Goal: Check status

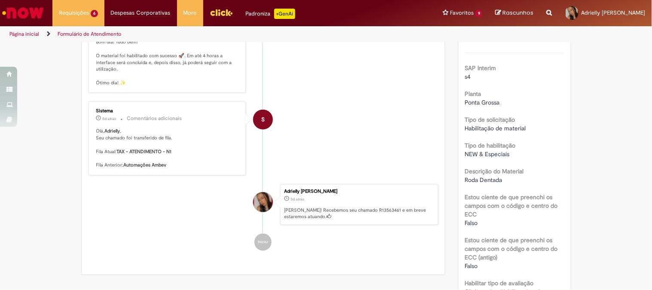
scroll to position [328, 0]
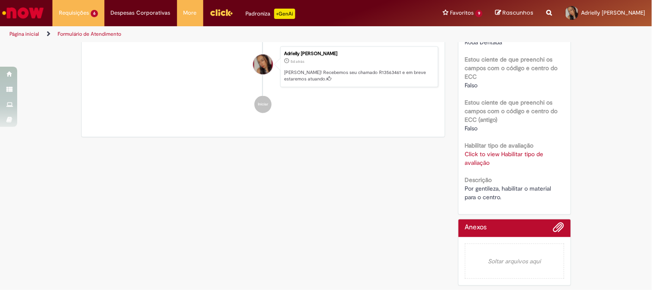
click at [485, 153] on link "Click to view Habilitar tipo de avaliação" at bounding box center [504, 158] width 79 height 16
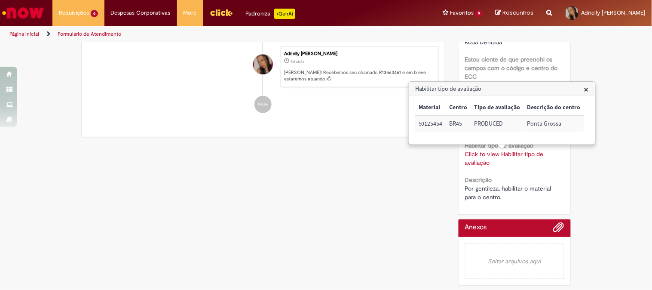
scroll to position [138, 0]
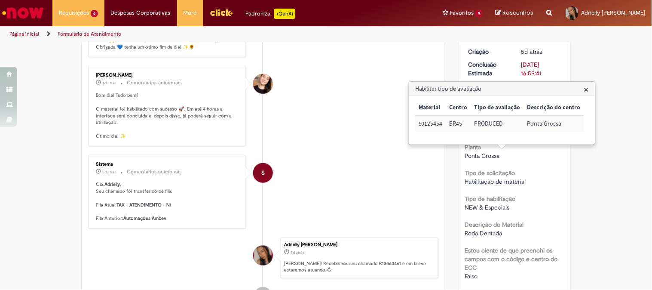
click at [600, 182] on div "Verificar Código de Barras Aguardando Aprovação Aguardando atendimento Em andam…" at bounding box center [326, 192] width 652 height 575
click at [353, 181] on li "S Sistema 5d atrás 5 dias atrás Comentários adicionais Olá, Adrielly , Seu cham…" at bounding box center [263, 192] width 351 height 74
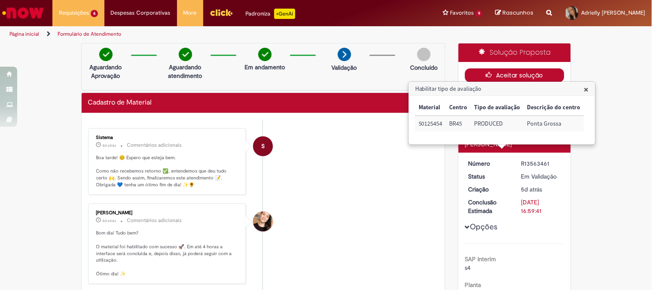
click at [538, 74] on button "Aceitar solução" at bounding box center [514, 75] width 99 height 14
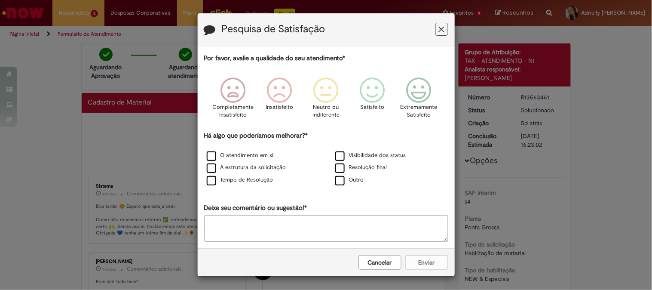
click at [446, 26] on div "Pesquisa de Satisfação" at bounding box center [326, 30] width 257 height 34
click at [439, 29] on icon "Feedback" at bounding box center [442, 29] width 6 height 9
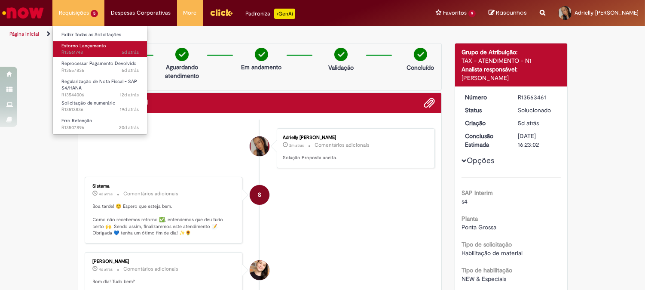
click at [96, 50] on span "5d atrás 5 dias atrás R13561748" at bounding box center [99, 52] width 77 height 7
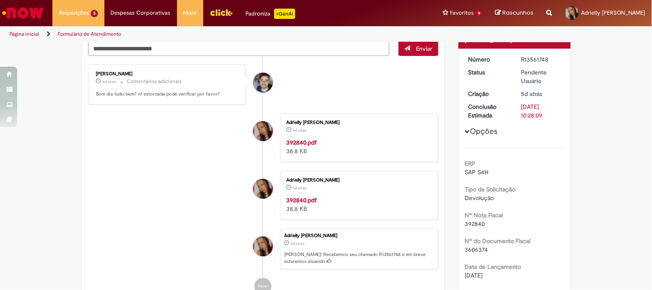
scroll to position [143, 0]
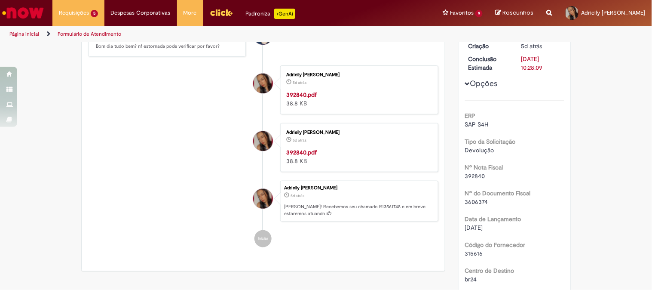
click at [475, 199] on span "3606374" at bounding box center [476, 202] width 23 height 8
copy span "3606374"
click at [478, 172] on span "392840" at bounding box center [475, 176] width 20 height 8
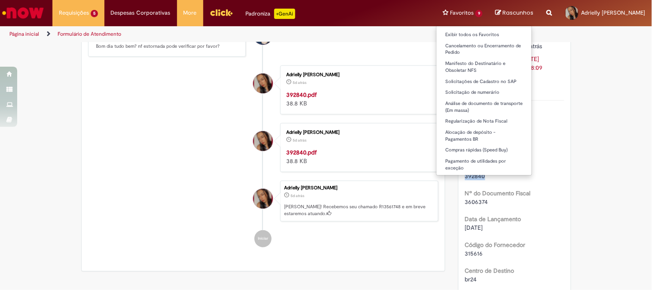
copy span "392840"
